Goal: Obtain resource: Download file/media

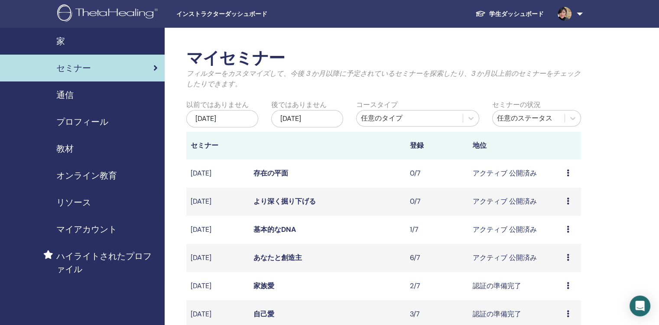
click at [72, 150] on span "教材" at bounding box center [64, 148] width 17 height 13
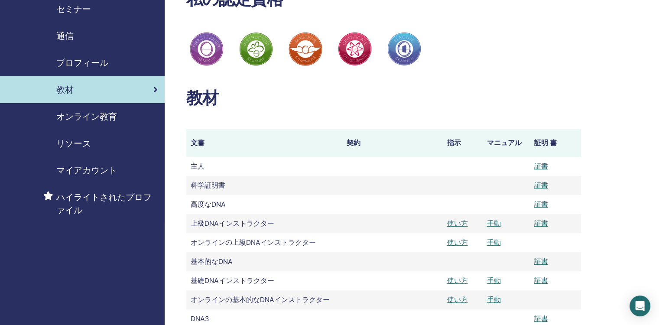
scroll to position [173, 0]
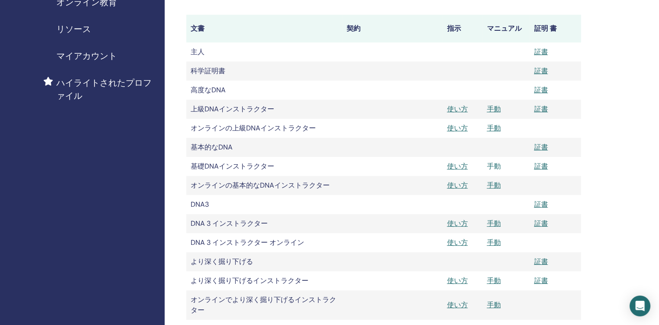
click at [496, 165] on link "手動" at bounding box center [494, 166] width 14 height 9
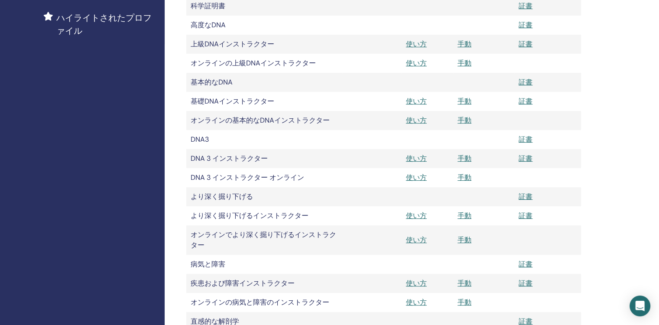
scroll to position [304, 0]
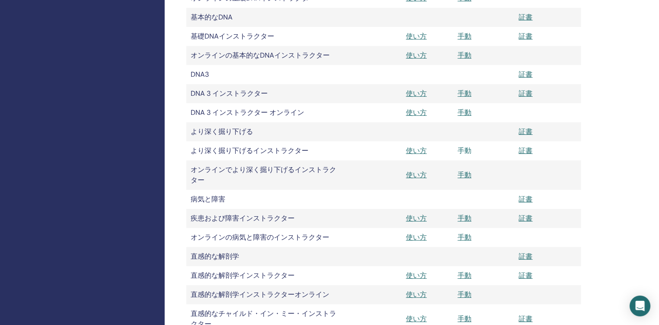
click at [466, 150] on link "手動" at bounding box center [465, 150] width 14 height 9
